Goal: Information Seeking & Learning: Learn about a topic

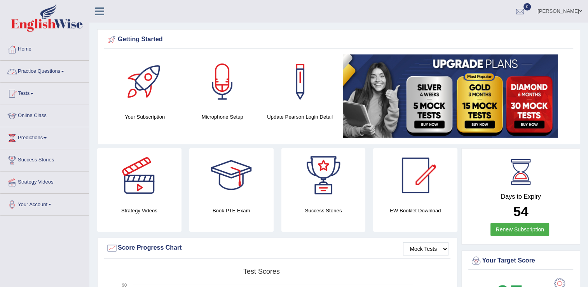
click at [39, 70] on link "Practice Questions" at bounding box center [44, 70] width 89 height 19
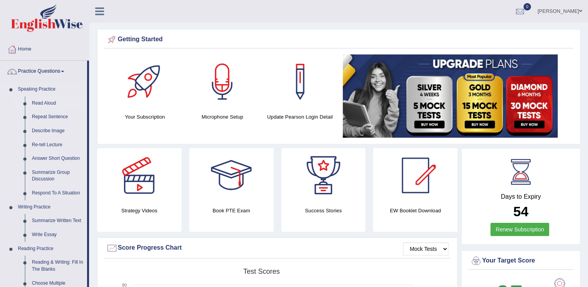
click at [49, 103] on link "Read Aloud" at bounding box center [57, 103] width 59 height 14
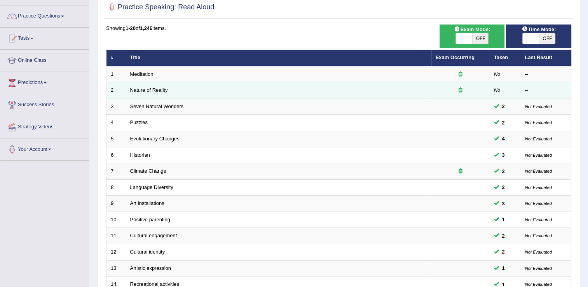
scroll to position [117, 0]
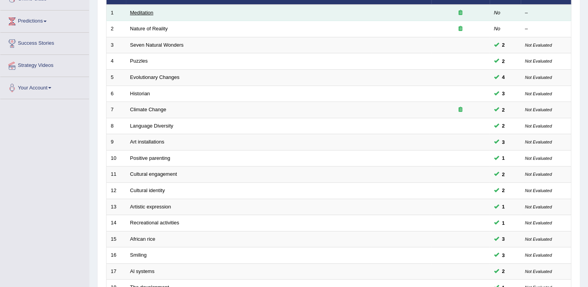
click at [143, 13] on link "Meditation" at bounding box center [141, 13] width 23 height 6
